Goal: Task Accomplishment & Management: Use online tool/utility

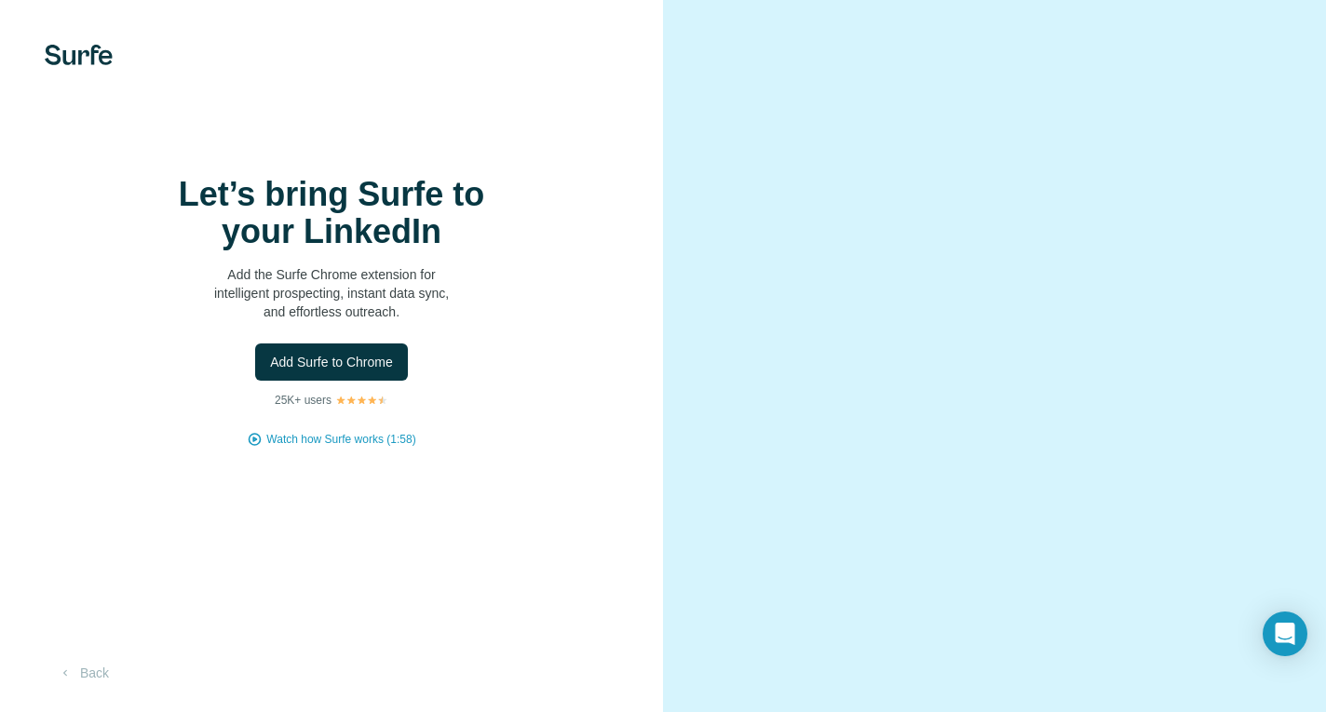
click at [66, 55] on img at bounding box center [79, 55] width 68 height 20
click at [84, 50] on img at bounding box center [79, 55] width 68 height 20
click at [364, 367] on span "Add Surfe to Chrome" at bounding box center [331, 362] width 123 height 19
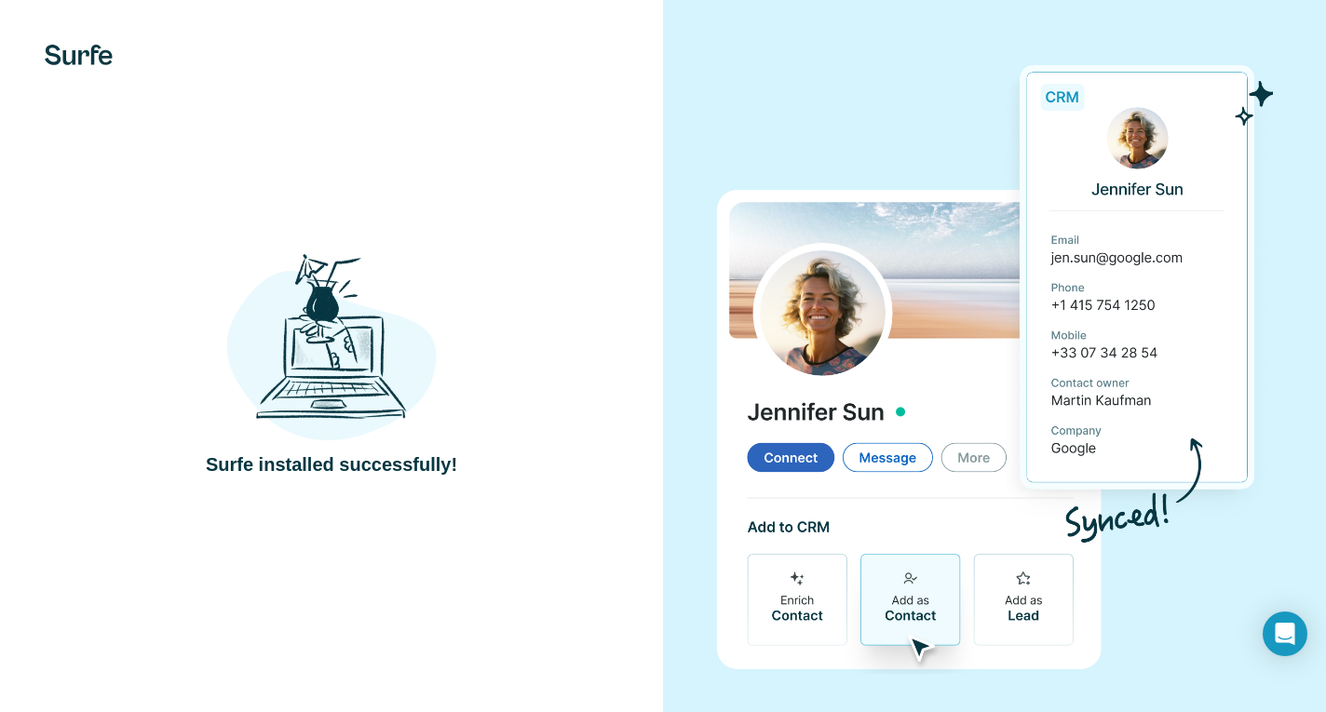
click at [10, 294] on div "Surfe installed successfully!" at bounding box center [331, 363] width 663 height 726
